Goal: Information Seeking & Learning: Learn about a topic

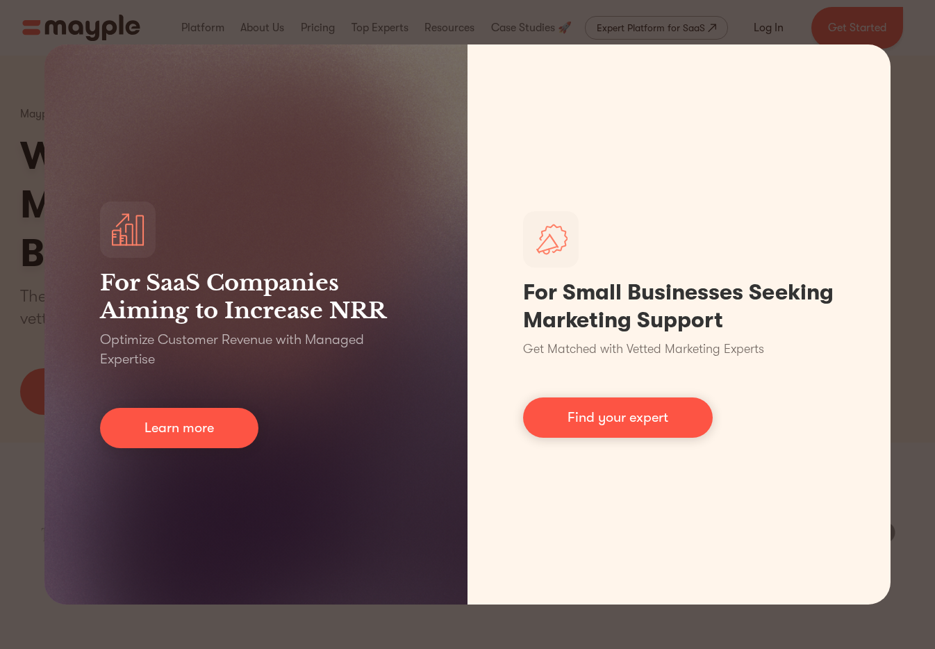
click at [856, 33] on div "For SaaS Companies Aiming to Increase NRR Optimize Customer Revenue with Manage…" at bounding box center [467, 324] width 935 height 649
click at [855, 32] on div "For SaaS Companies Aiming to Increase NRR Optimize Customer Revenue with Manage…" at bounding box center [467, 324] width 935 height 649
click at [23, 267] on div "For SaaS Companies Aiming to Increase NRR Optimize Customer Revenue with Manage…" at bounding box center [467, 324] width 935 height 649
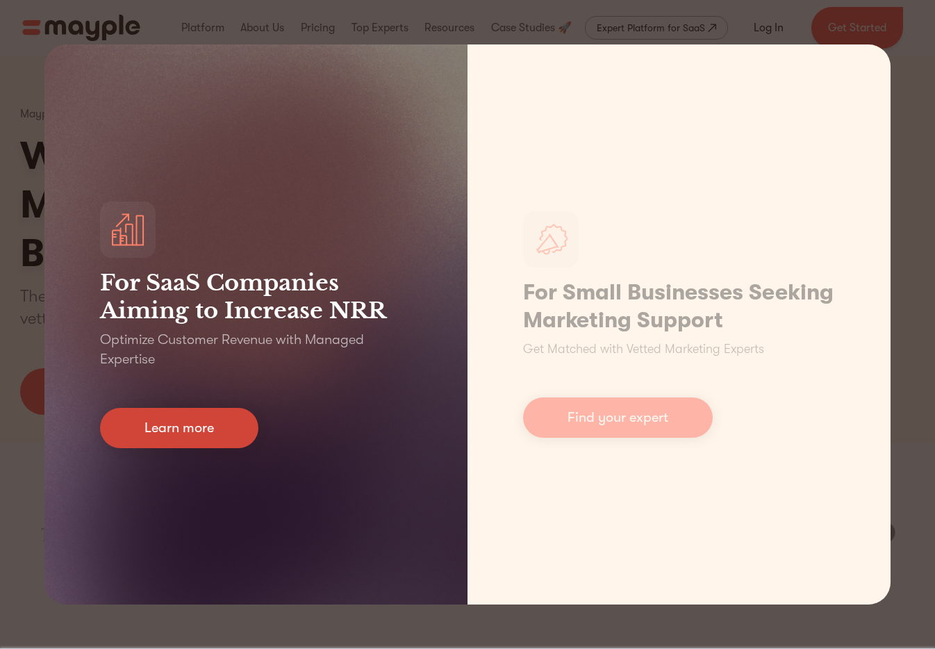
click at [222, 423] on link "Learn more" at bounding box center [179, 428] width 158 height 40
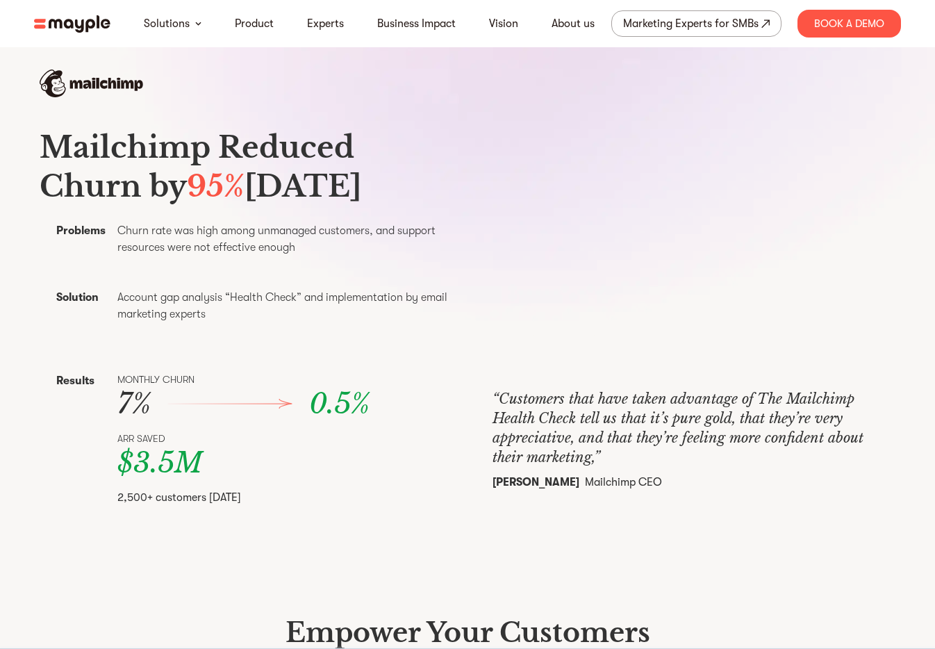
scroll to position [468, 0]
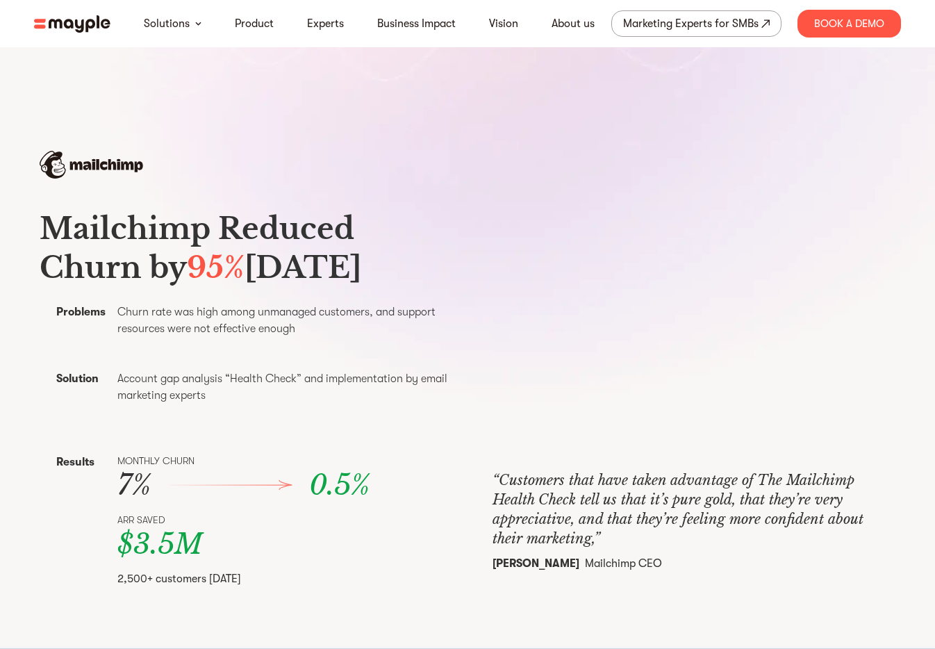
click at [686, 227] on div "Mailchimp Reduced Churn by 95% [DATE] Problems Churn rate was high among unmana…" at bounding box center [468, 398] width 856 height 407
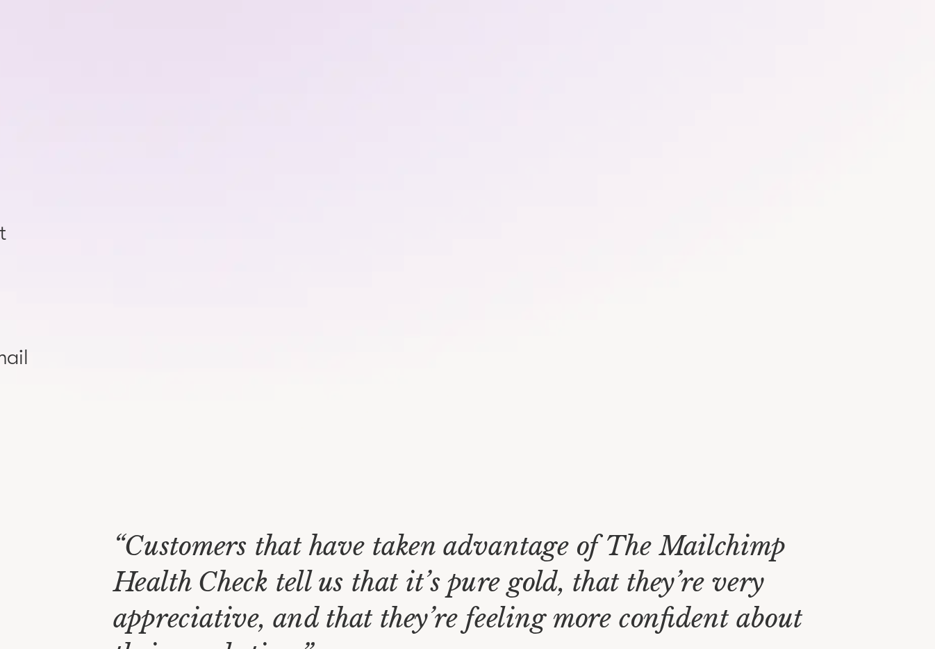
click at [746, 510] on p "“Customers that have taken advantage of The Mailchimp Health Check tell us that…" at bounding box center [694, 509] width 403 height 78
click at [705, 514] on p "“Customers that have taken advantage of The Mailchimp Health Check tell us that…" at bounding box center [694, 509] width 403 height 78
click at [700, 507] on p "“Customers that have taken advantage of The Mailchimp Health Check tell us that…" at bounding box center [694, 509] width 403 height 78
click at [705, 507] on p "“Customers that have taken advantage of The Mailchimp Health Check tell us that…" at bounding box center [694, 509] width 403 height 78
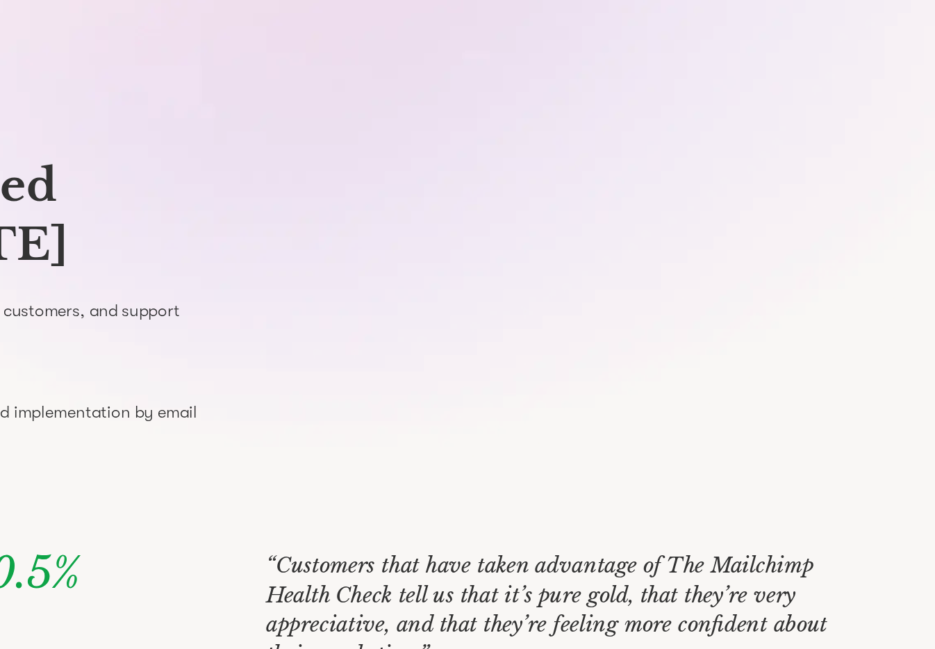
click at [708, 232] on div "Mailchimp Reduced Churn by 95% [DATE] Problems Churn rate was high among unmana…" at bounding box center [468, 398] width 856 height 407
click at [698, 232] on div "Mailchimp Reduced Churn by 95% [DATE] Problems Churn rate was high among unmana…" at bounding box center [468, 398] width 856 height 407
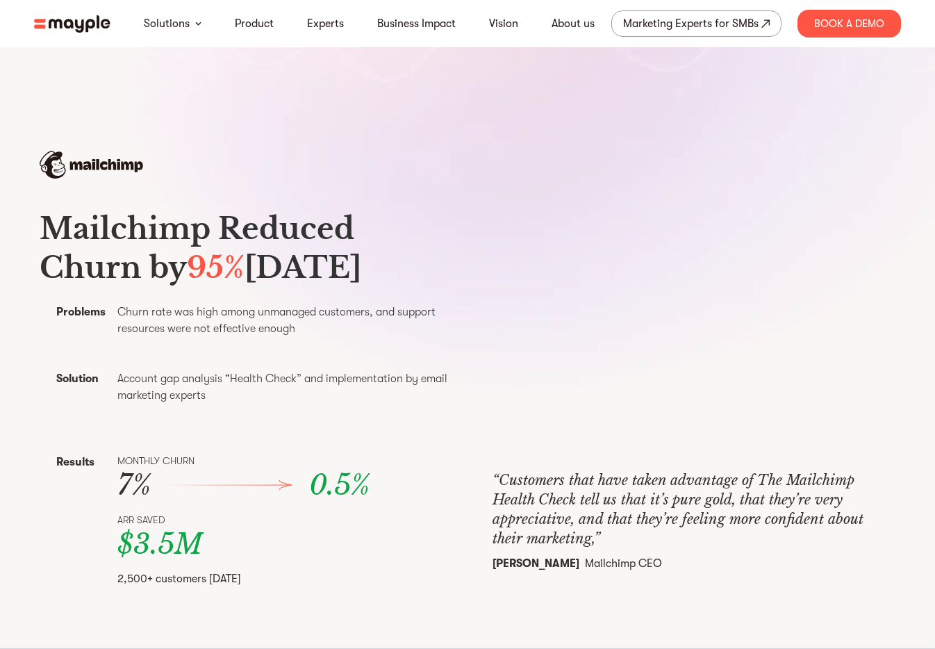
click at [448, 337] on p "Churn rate was high among unmanaged customers, and support resources were not e…" at bounding box center [288, 320] width 342 height 33
click at [460, 344] on div "Mailchimp Reduced Churn by 95% [DATE] Problems Churn rate was high among unmana…" at bounding box center [468, 398] width 856 height 407
click at [461, 351] on div "Mailchimp Reduced Churn by 95% [DATE] Problems Churn rate was high among unmana…" at bounding box center [468, 398] width 856 height 407
click at [469, 351] on div "Mailchimp Reduced Churn by 95% [DATE] Problems Churn rate was high among unmana…" at bounding box center [468, 398] width 856 height 407
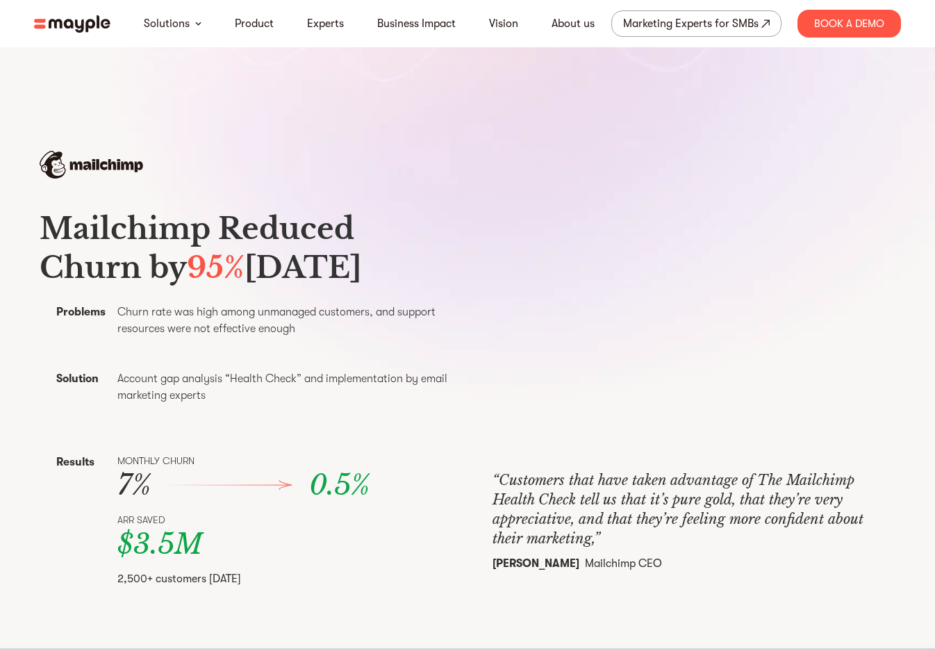
click at [466, 351] on div "Mailchimp Reduced Churn by 95% [DATE] Problems Churn rate was high among unmana…" at bounding box center [468, 398] width 856 height 407
click at [467, 356] on div "Mailchimp Reduced Churn by 95% [DATE] Problems Churn rate was high among unmana…" at bounding box center [468, 398] width 856 height 407
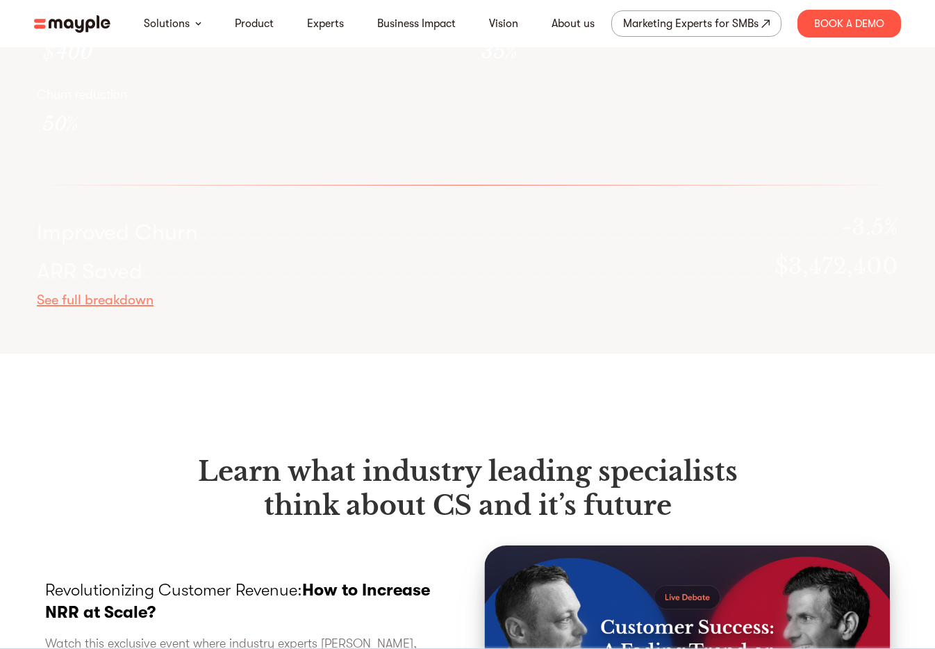
scroll to position [4074, 0]
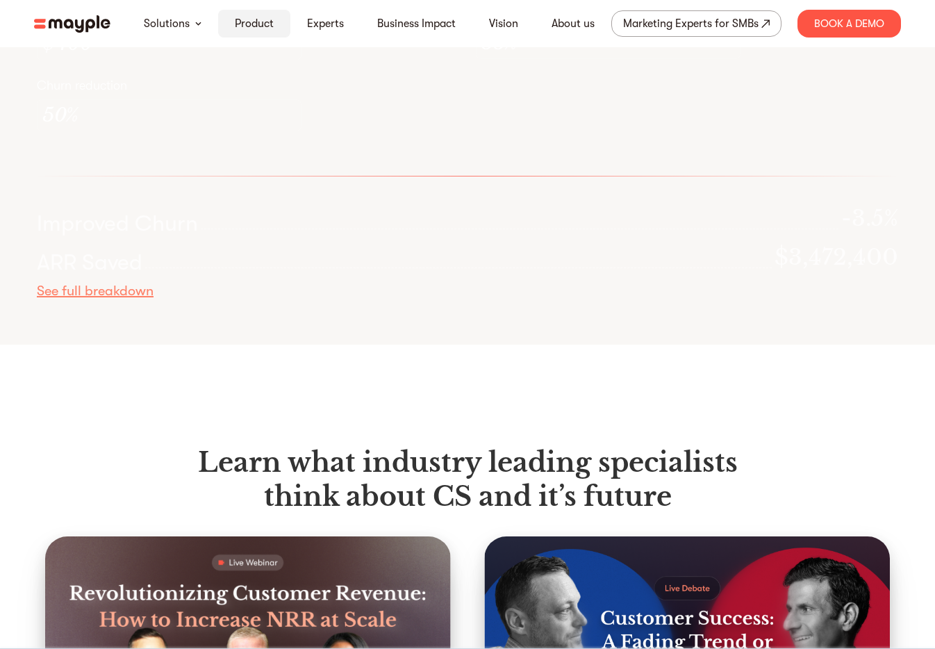
click at [256, 22] on link "Product" at bounding box center [254, 23] width 39 height 17
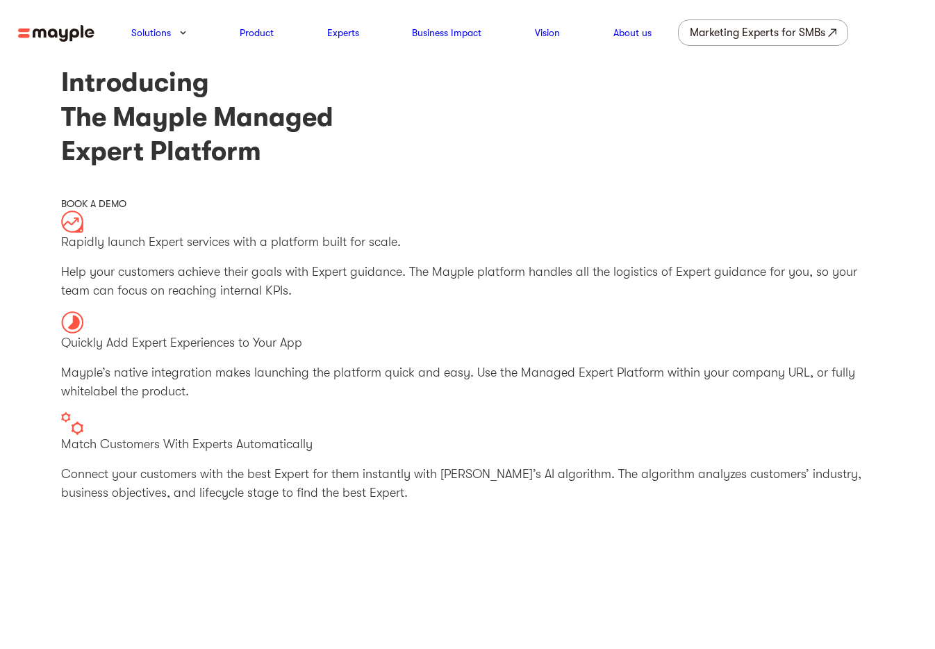
click at [400, 309] on div "Rapidly launch Expert services with a platform built for scale. Help your custo…" at bounding box center [467, 357] width 813 height 292
click at [400, 318] on div "Quickly Add Expert Experiences to Your App Mayple’s native integration makes la…" at bounding box center [467, 356] width 813 height 90
click at [398, 301] on div "Rapidly launch Expert services with a platform built for scale. Help your custo…" at bounding box center [467, 357] width 813 height 292
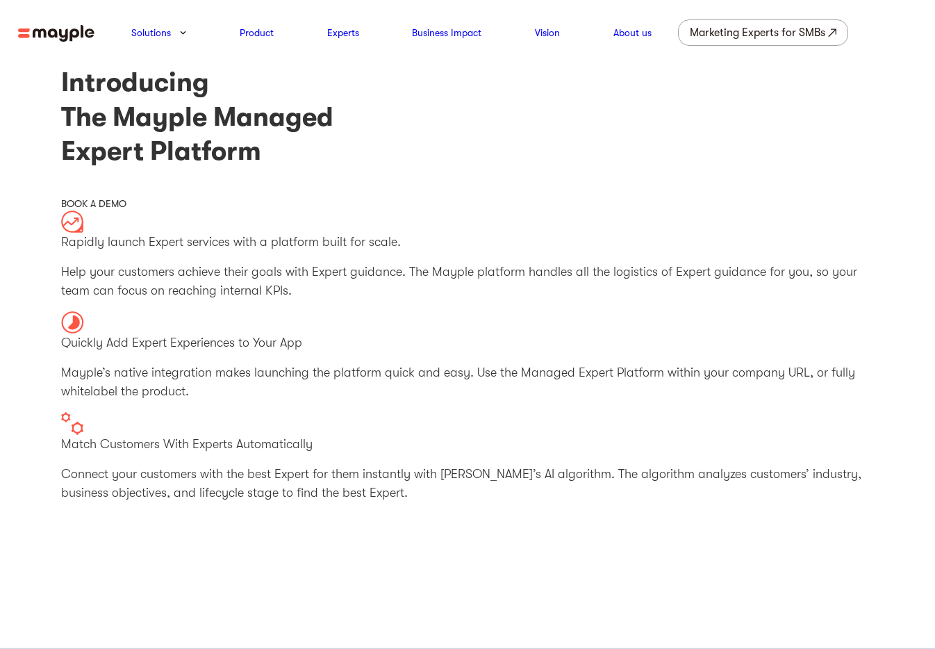
click at [398, 307] on div "Rapidly launch Expert services with a platform built for scale. Help your custo…" at bounding box center [467, 357] width 813 height 292
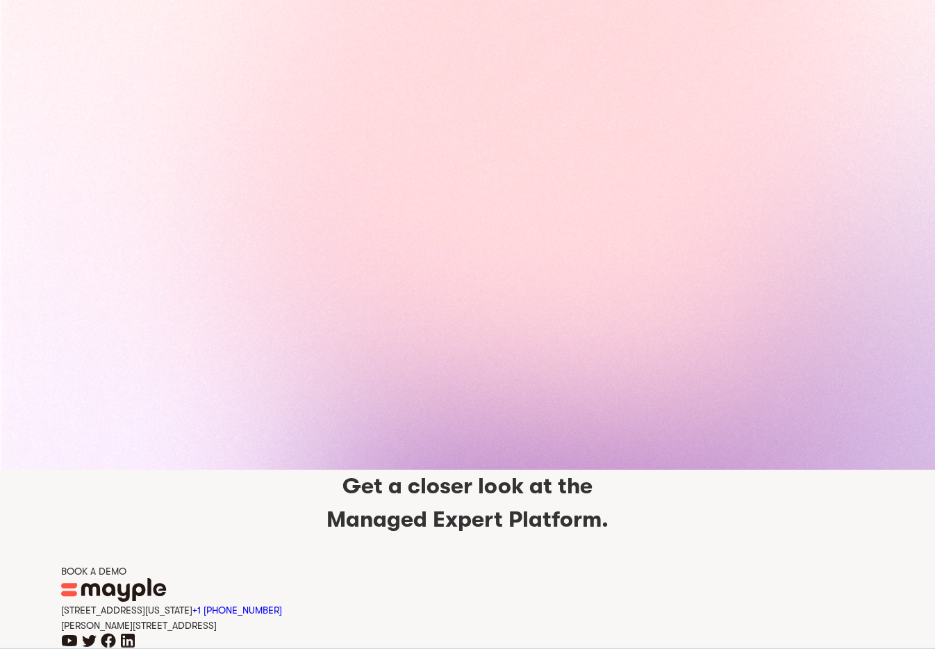
scroll to position [6094, 0]
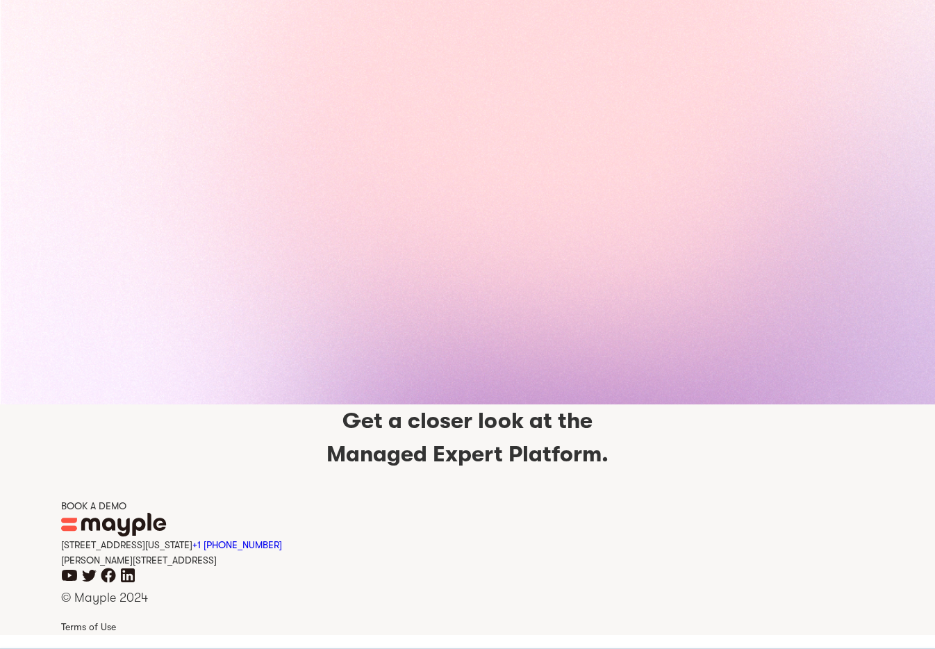
click at [90, 505] on div "BOOK A DEMO" at bounding box center [467, 506] width 813 height 14
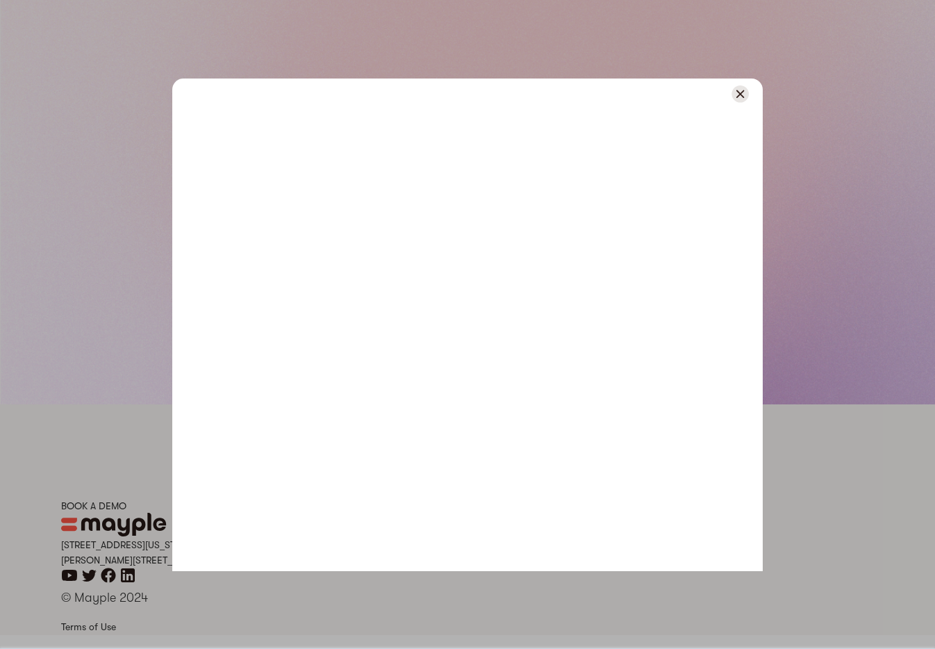
click at [86, 413] on div at bounding box center [467, 324] width 935 height 649
click at [740, 95] on img at bounding box center [740, 93] width 17 height 17
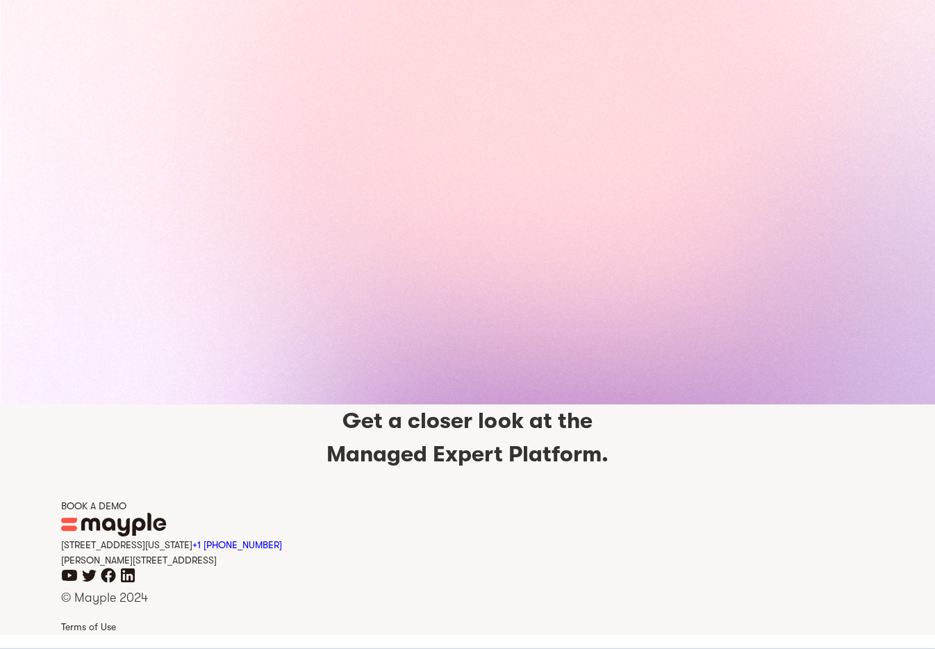
click at [92, 505] on div "BOOK A DEMO" at bounding box center [467, 506] width 813 height 14
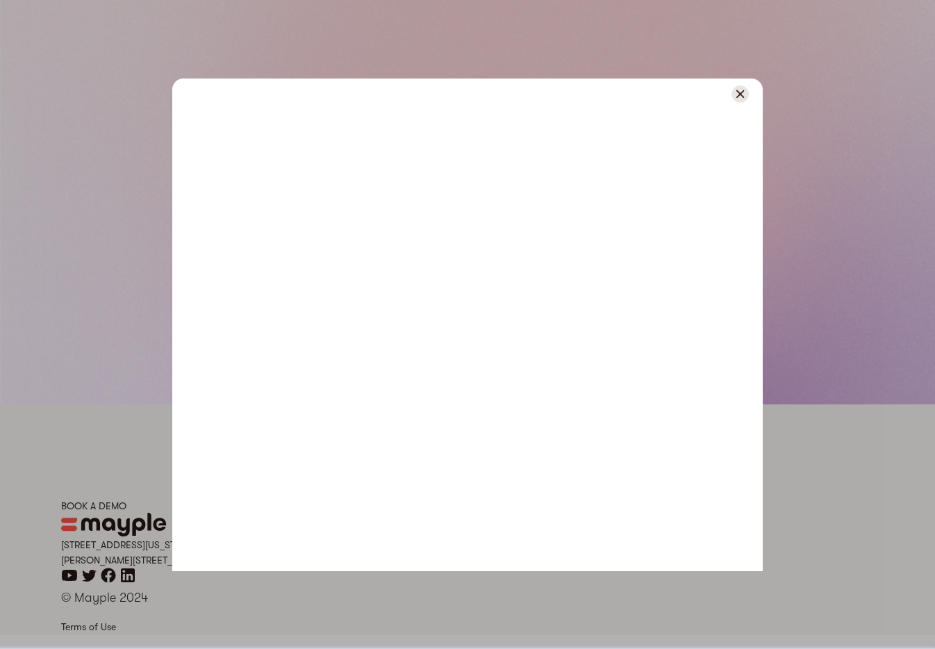
click at [60, 299] on div at bounding box center [467, 324] width 935 height 649
click at [740, 102] on div at bounding box center [467, 94] width 591 height 31
click at [737, 94] on img at bounding box center [740, 93] width 17 height 17
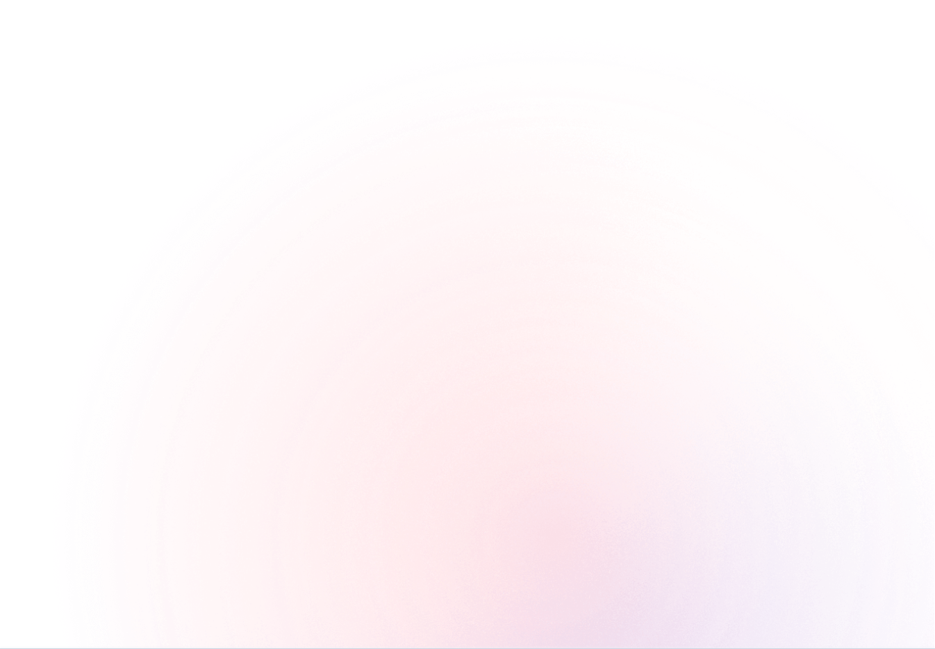
scroll to position [0, 0]
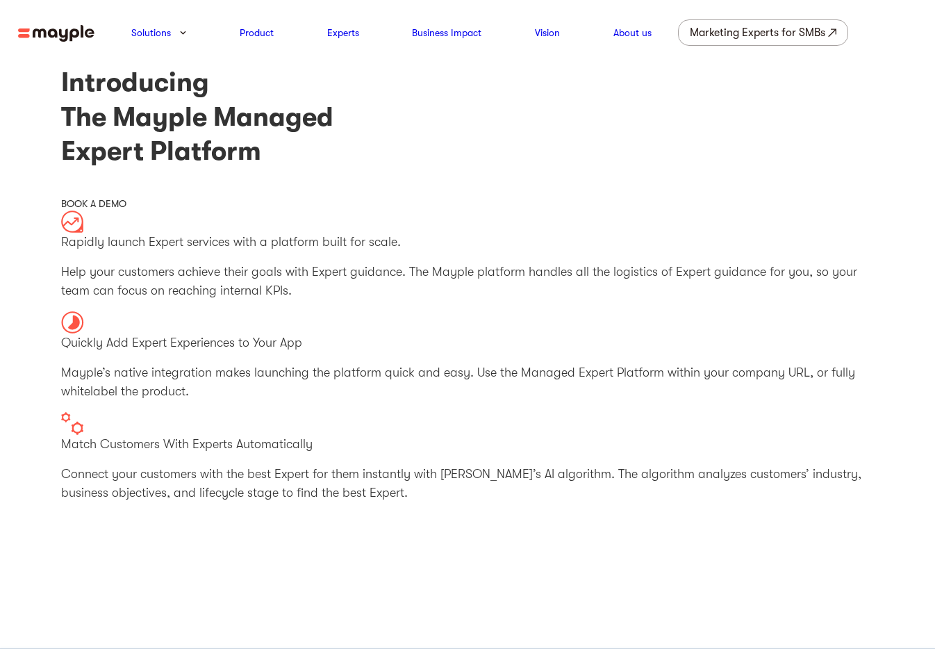
click at [265, 73] on h1 "Introducing The Mayple Managed Expert Platform" at bounding box center [467, 116] width 813 height 103
click at [53, 42] on nav "Solutions Product Experts Business Impact Vision About us Marketing Experts for…" at bounding box center [467, 32] width 935 height 65
click at [51, 34] on img at bounding box center [56, 33] width 76 height 17
